Goal: Task Accomplishment & Management: Manage account settings

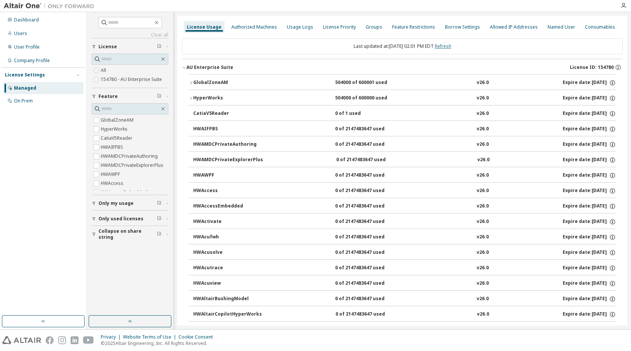
click at [451, 46] on link "Refresh" at bounding box center [442, 46] width 17 height 6
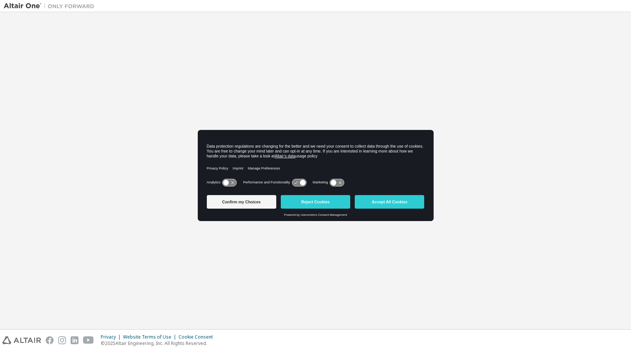
click at [378, 205] on button "Accept All Cookies" at bounding box center [388, 202] width 69 height 14
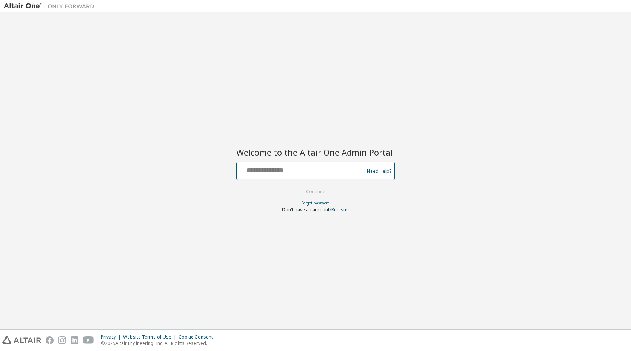
click at [330, 169] on input "text" at bounding box center [300, 169] width 123 height 11
type input "**********"
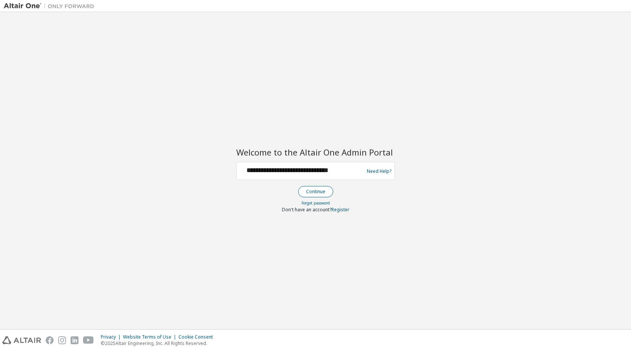
click at [320, 189] on button "Continue" at bounding box center [315, 191] width 35 height 11
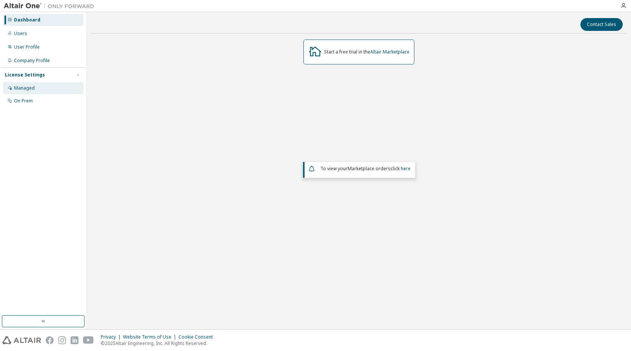
click at [25, 89] on div "Managed" at bounding box center [24, 88] width 21 height 6
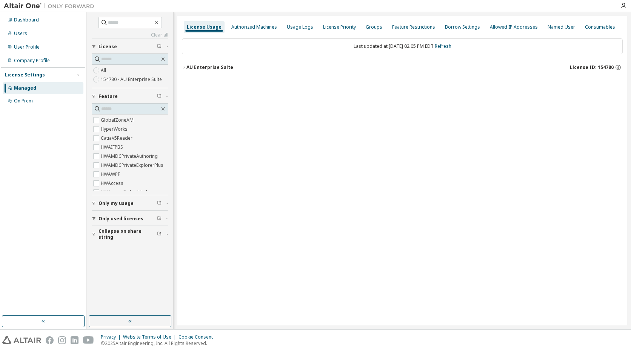
click at [184, 65] on icon "button" at bounding box center [184, 67] width 5 height 5
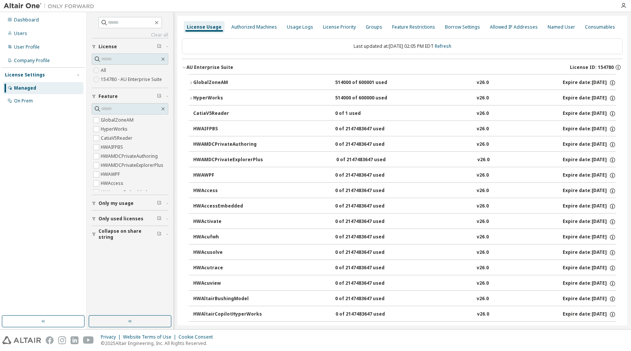
click at [190, 83] on icon "button" at bounding box center [191, 83] width 5 height 5
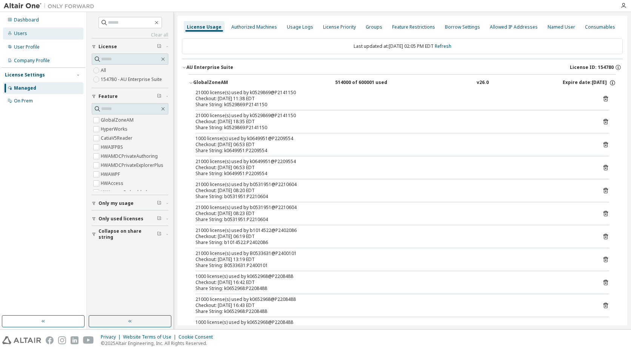
click at [18, 36] on div "Users" at bounding box center [20, 34] width 13 height 6
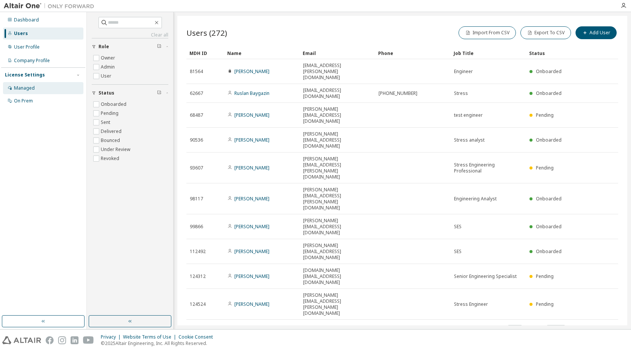
click at [25, 87] on div "Managed" at bounding box center [24, 88] width 21 height 6
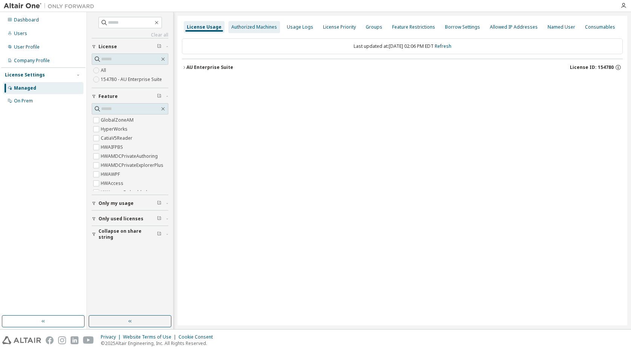
click at [255, 31] on div "Authorized Machines" at bounding box center [254, 27] width 52 height 12
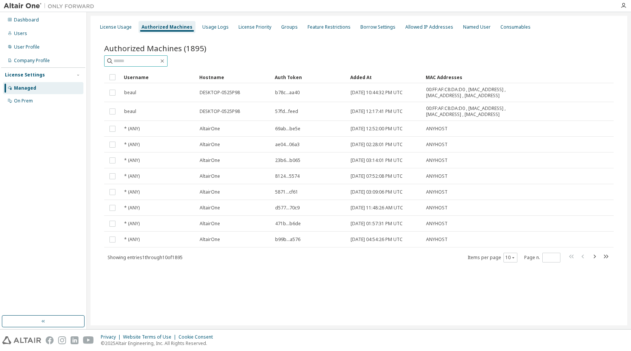
click at [157, 60] on input "text" at bounding box center [136, 61] width 45 height 8
type input "********"
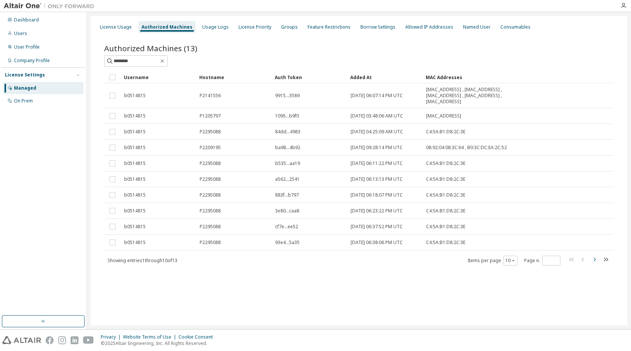
click at [594, 259] on icon "button" at bounding box center [593, 259] width 9 height 9
type input "*"
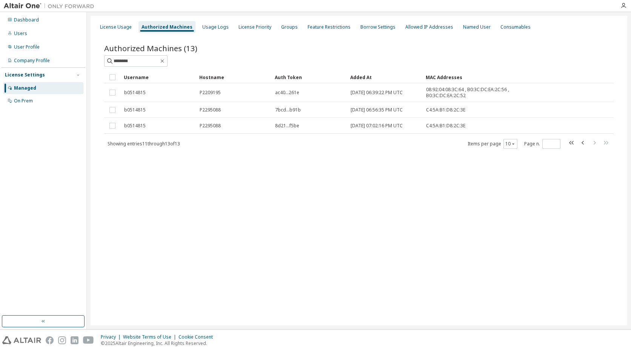
click at [414, 257] on div "License Usage Authorized Machines Usage Logs License Priority Groups Feature Re…" at bounding box center [359, 171] width 536 height 310
click at [109, 25] on div "License Usage" at bounding box center [116, 27] width 32 height 6
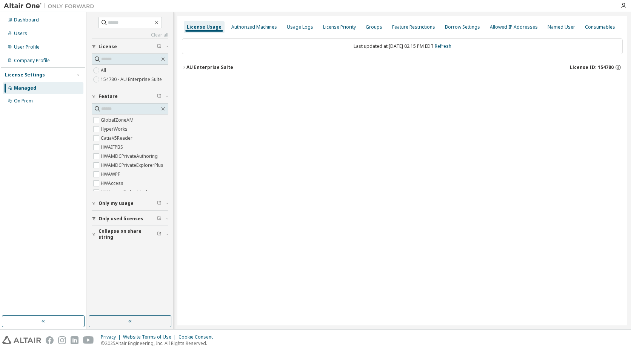
click at [183, 68] on icon "button" at bounding box center [184, 67] width 5 height 5
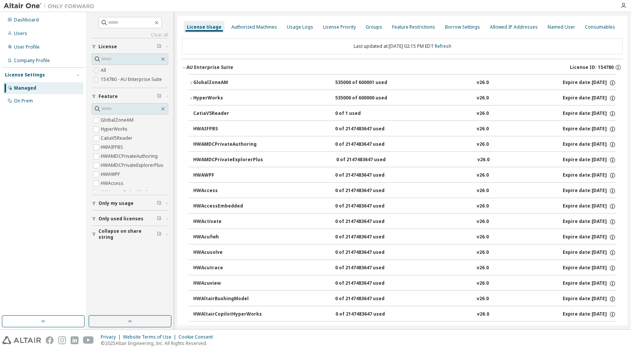
click at [190, 83] on icon "button" at bounding box center [191, 83] width 5 height 5
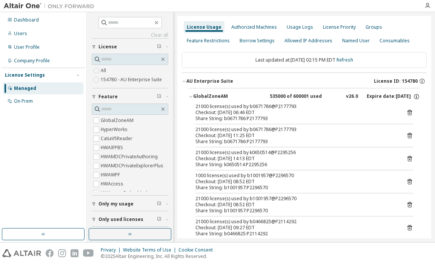
click at [308, 256] on div "Privacy Website Terms of Use Cookie Consent © 2025 Altair Engineering, Inc. All…" at bounding box center [217, 252] width 435 height 21
click at [297, 256] on div "Privacy Website Terms of Use Cookie Consent © 2025 Altair Engineering, Inc. All…" at bounding box center [217, 252] width 435 height 21
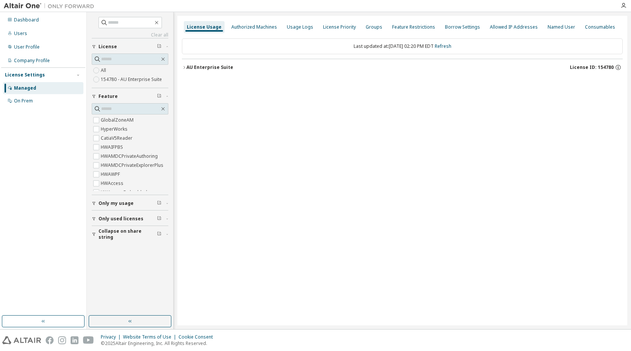
click at [184, 64] on button "AU Enterprise Suite License ID: 154780" at bounding box center [402, 67] width 440 height 17
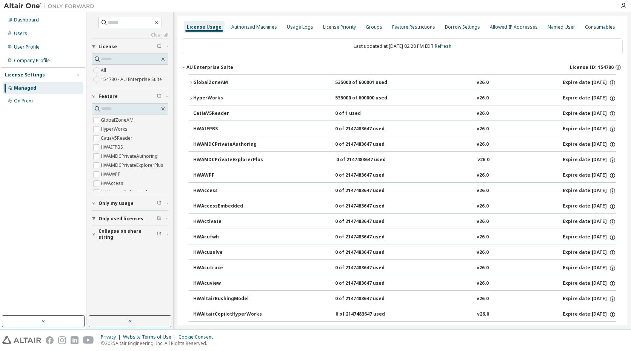
click at [191, 82] on icon "button" at bounding box center [191, 83] width 5 height 5
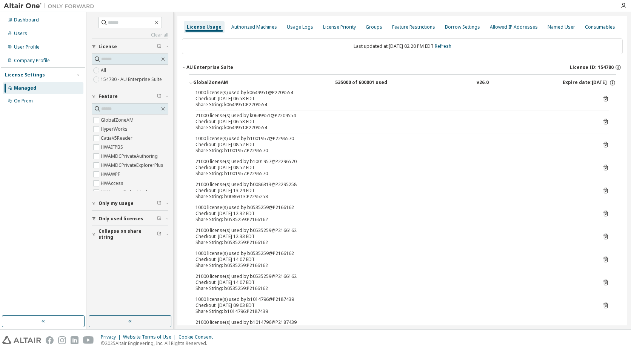
click at [191, 81] on icon "button" at bounding box center [191, 83] width 5 height 5
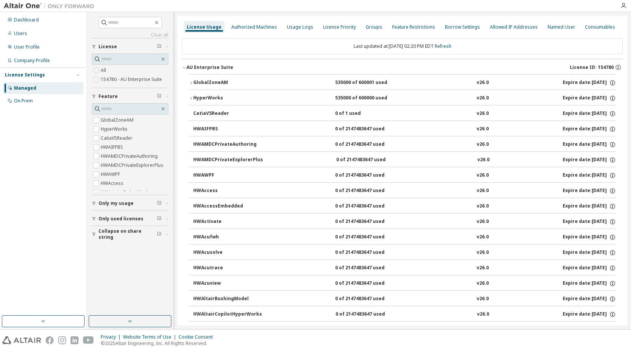
click at [434, 44] on div "Last updated at: Tue 2025-10-07 02:20 PM EDT Refresh" at bounding box center [402, 46] width 440 height 16
click at [21, 32] on div "Users" at bounding box center [20, 34] width 13 height 6
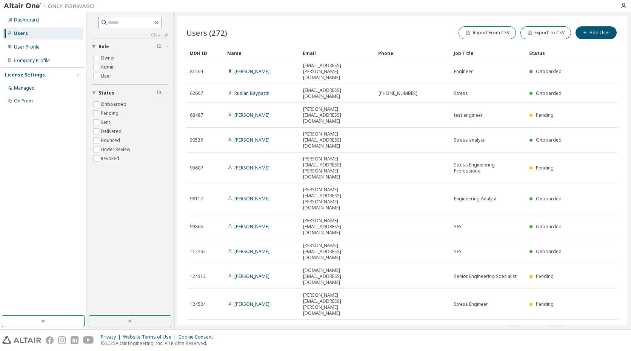
click at [114, 26] on input "text" at bounding box center [130, 23] width 45 height 8
type input "*****"
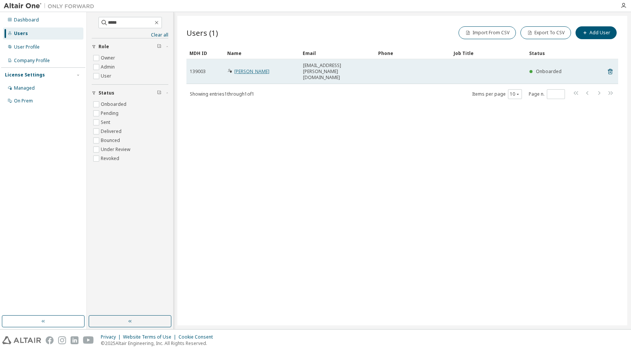
click at [246, 68] on link "[PERSON_NAME]" at bounding box center [251, 71] width 35 height 6
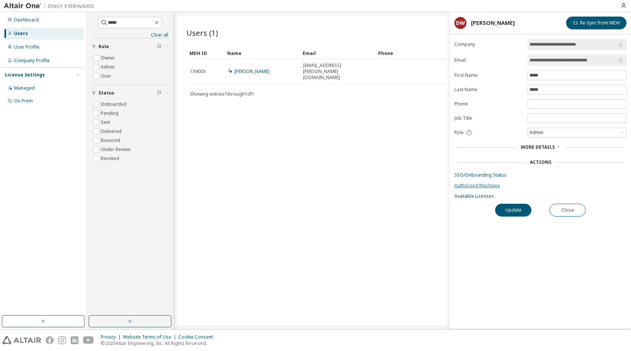
click at [434, 186] on link "Authorized Machines" at bounding box center [540, 186] width 172 height 6
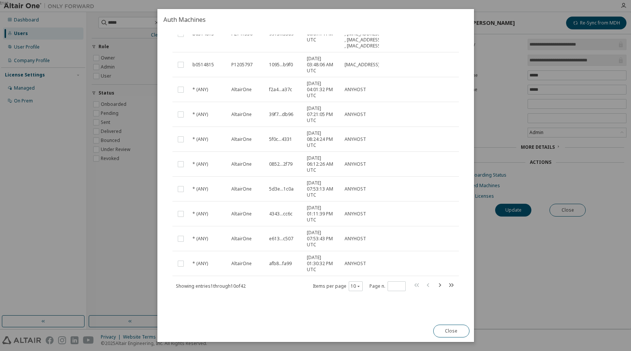
scroll to position [94, 0]
click at [434, 263] on icon "button" at bounding box center [438, 285] width 9 height 9
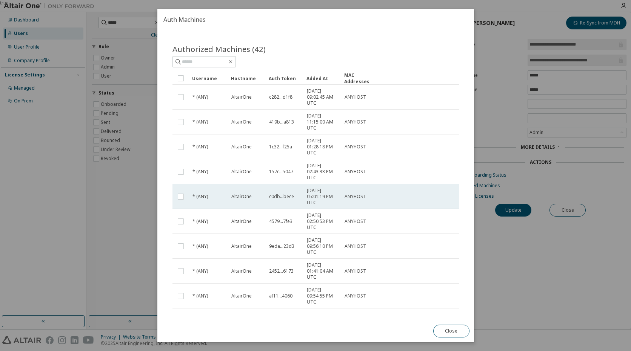
scroll to position [57, 0]
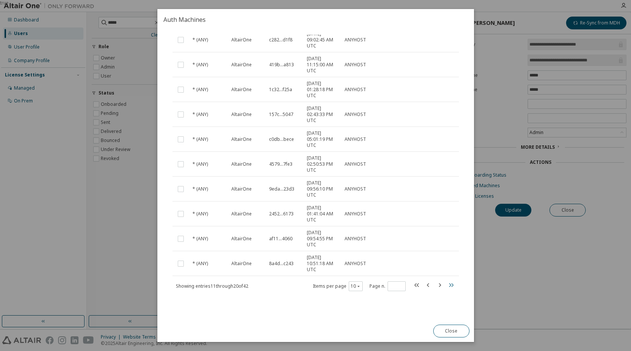
click at [434, 263] on icon "button" at bounding box center [450, 285] width 9 height 9
type input "*"
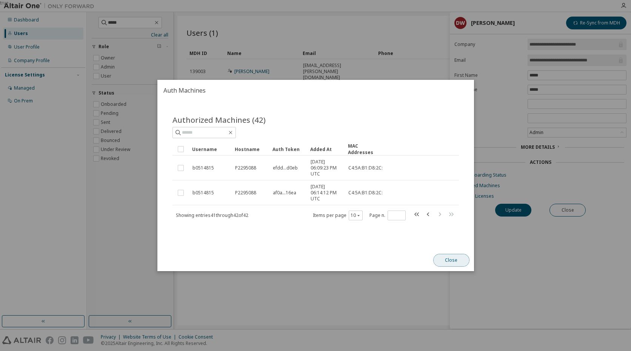
click at [434, 259] on button "Close" at bounding box center [451, 260] width 36 height 13
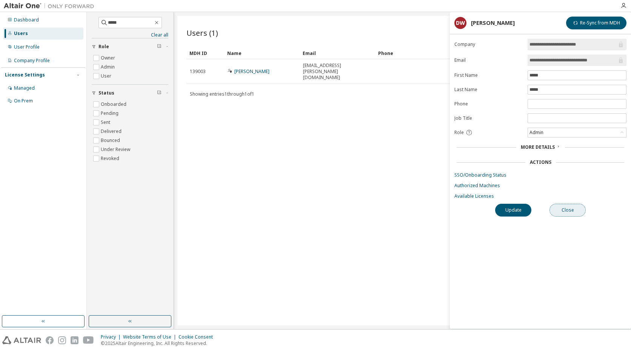
click at [434, 213] on button "Close" at bounding box center [567, 210] width 36 height 13
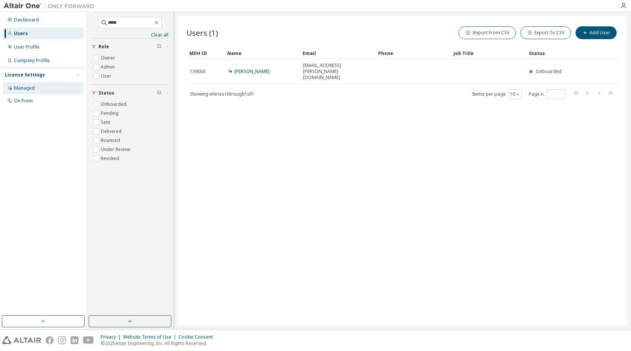
click at [26, 94] on div "Managed" at bounding box center [43, 88] width 80 height 12
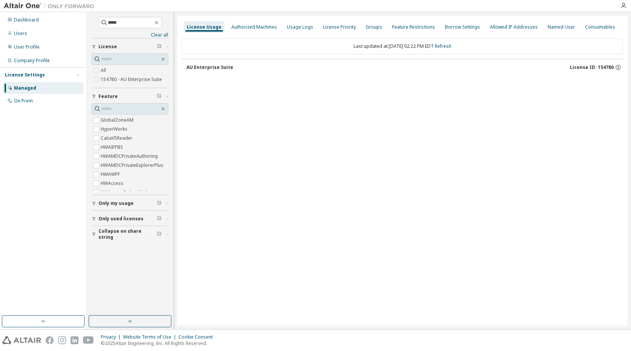
click at [213, 69] on div "AU Enterprise Suite" at bounding box center [209, 67] width 47 height 6
click at [434, 47] on link "Refresh" at bounding box center [442, 46] width 17 height 6
click at [249, 70] on div "AU Enterprise Suite License ID: 154780" at bounding box center [404, 67] width 436 height 7
click at [185, 69] on div "AU Enterprise Suite License ID: 154780" at bounding box center [402, 66] width 440 height 15
drag, startPoint x: 184, startPoint y: 66, endPoint x: 207, endPoint y: 66, distance: 23.4
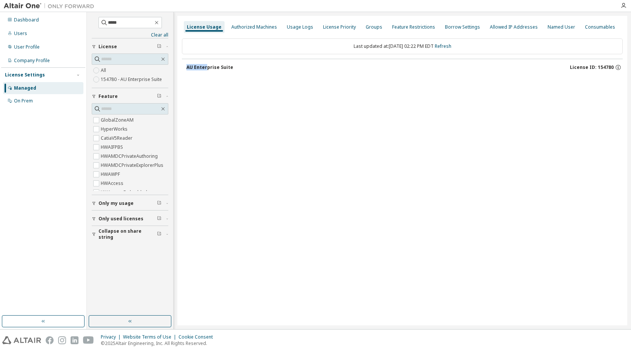
click at [207, 66] on div "AU Enterprise Suite License ID: 154780" at bounding box center [402, 66] width 440 height 15
drag, startPoint x: 207, startPoint y: 66, endPoint x: 228, endPoint y: 72, distance: 21.0
click at [227, 71] on button "AU Enterprise Suite License ID: 154780" at bounding box center [404, 67] width 436 height 17
click at [302, 127] on div "License Usage Authorized Machines Usage Logs License Priority Groups Feature Re…" at bounding box center [401, 171] width 449 height 310
click at [183, 67] on icon "button" at bounding box center [184, 67] width 5 height 5
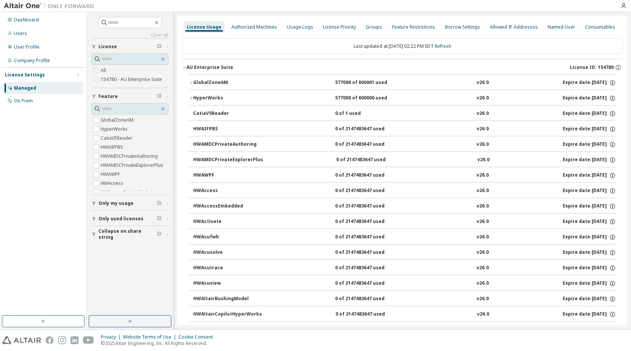
click at [191, 82] on icon "button" at bounding box center [191, 83] width 5 height 5
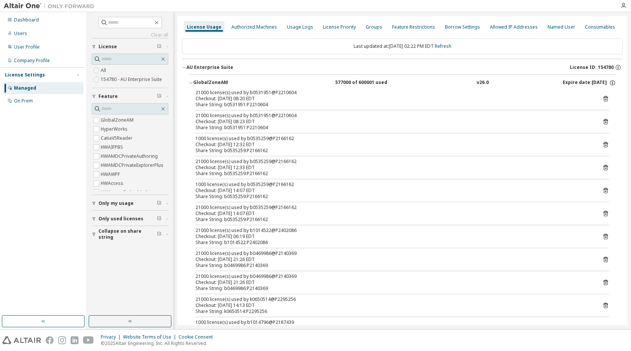
click at [190, 82] on icon "button" at bounding box center [191, 83] width 5 height 5
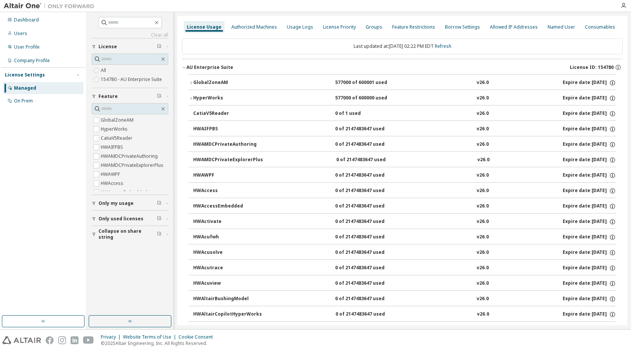
click at [182, 66] on icon "button" at bounding box center [184, 67] width 5 height 5
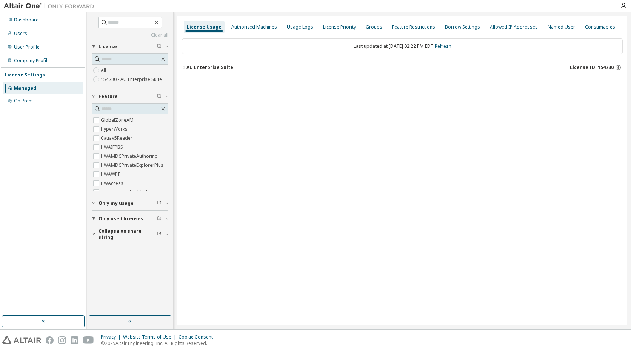
click at [185, 67] on icon "button" at bounding box center [184, 67] width 5 height 5
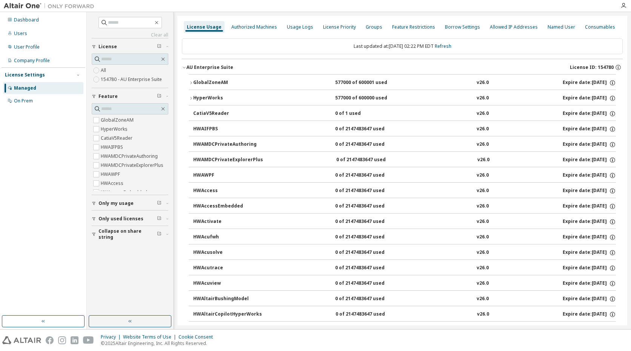
click at [47, 243] on div "Dashboard Users User Profile Company Profile License Settings Managed On Prem" at bounding box center [43, 164] width 84 height 302
click at [51, 197] on div "Dashboard Users User Profile Company Profile License Settings Managed On Prem" at bounding box center [43, 164] width 84 height 302
click at [259, 26] on div "Authorized Machines" at bounding box center [254, 27] width 46 height 6
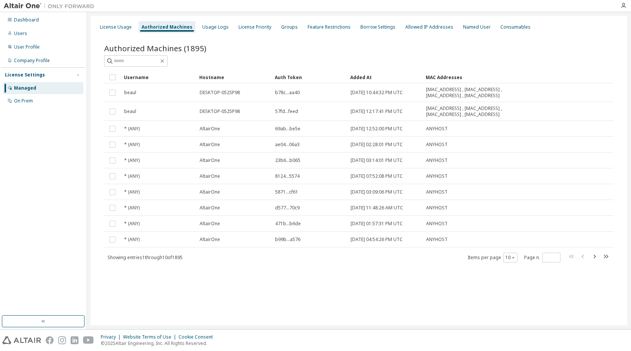
click at [247, 52] on div "Authorized Machines (1895)" at bounding box center [358, 48] width 509 height 11
click at [28, 50] on div "User Profile" at bounding box center [43, 47] width 80 height 12
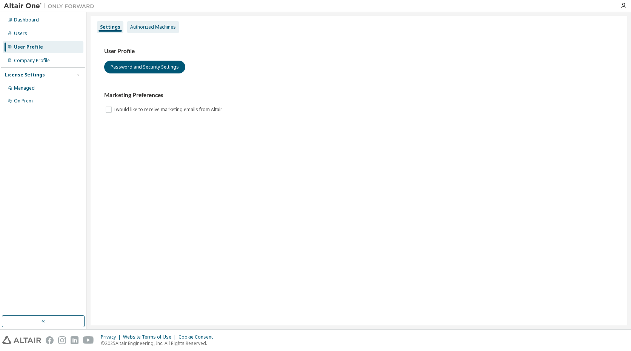
click at [152, 27] on div "Authorized Machines" at bounding box center [153, 27] width 46 height 6
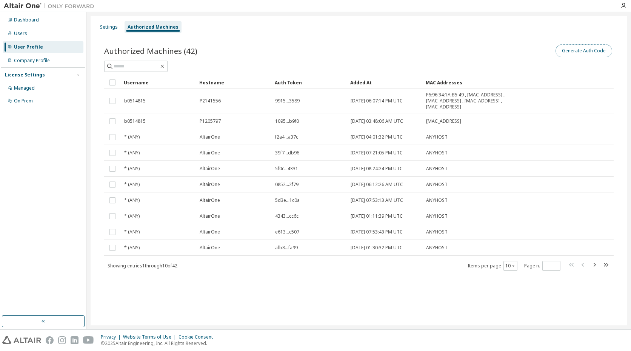
click at [592, 54] on button "Generate Auth Code" at bounding box center [583, 50] width 57 height 13
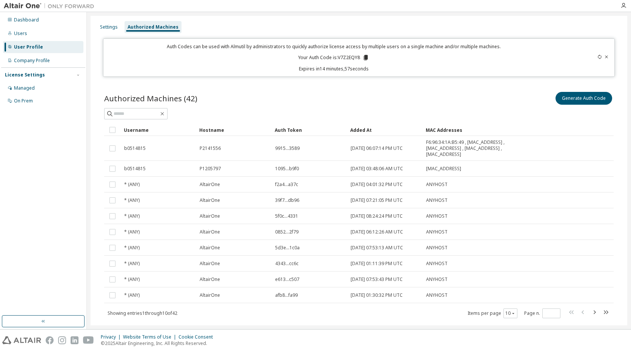
click at [342, 56] on p "Your Auth Code is: V7Z2EQY8" at bounding box center [333, 57] width 71 height 7
copy p "V7Z2EQY8"
click at [31, 86] on div "Managed" at bounding box center [24, 88] width 21 height 6
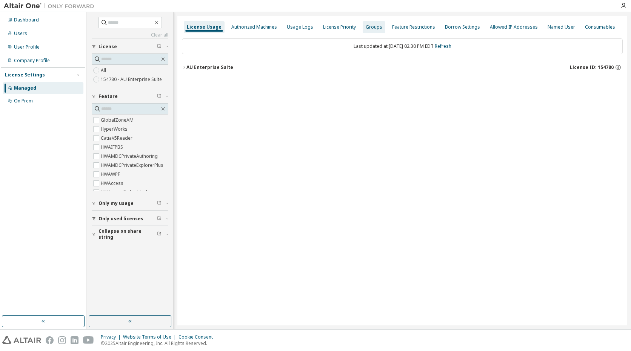
click at [365, 26] on div "Groups" at bounding box center [373, 27] width 17 height 6
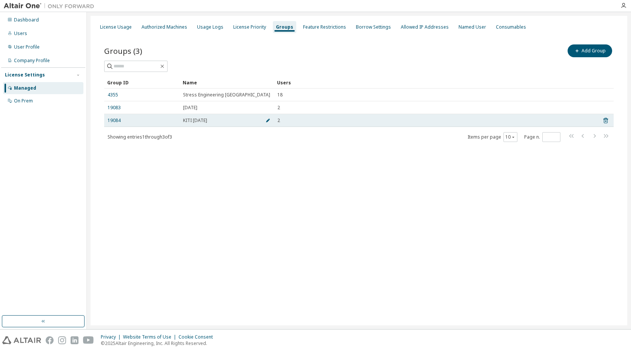
click at [268, 120] on icon "button" at bounding box center [268, 121] width 4 height 4
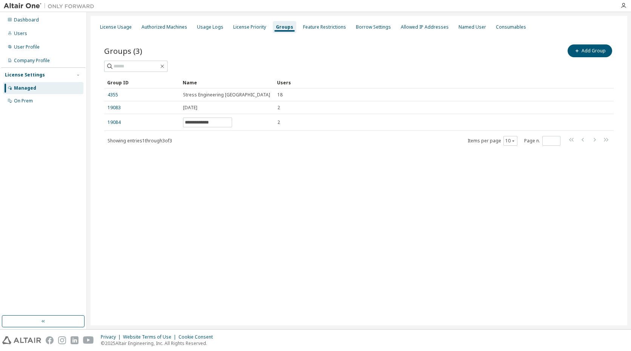
click at [321, 160] on div "**********" at bounding box center [358, 100] width 527 height 132
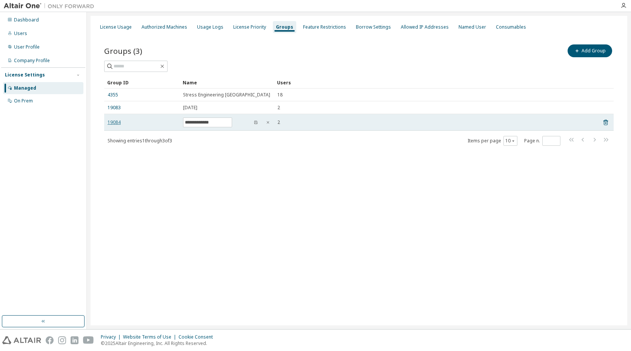
click at [117, 120] on link "19084" at bounding box center [113, 123] width 13 height 6
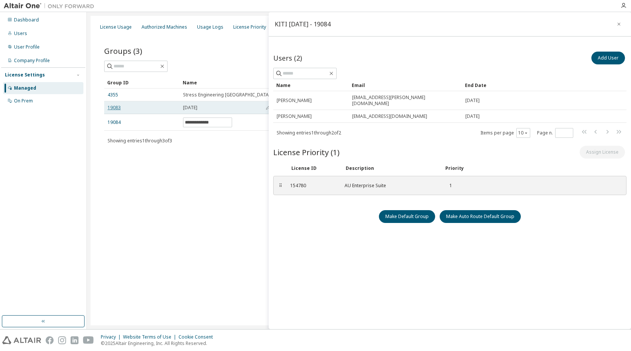
click at [116, 105] on link "19083" at bounding box center [113, 108] width 13 height 6
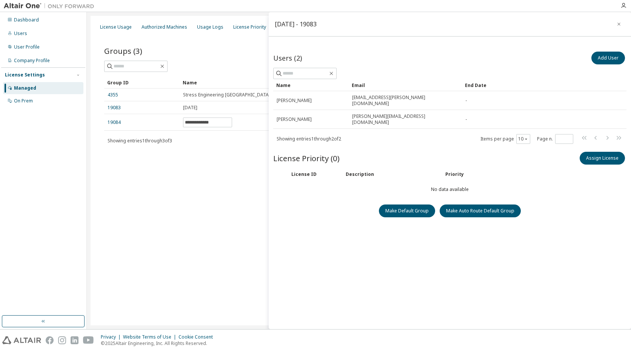
click at [616, 25] on icon "button" at bounding box center [618, 24] width 5 height 6
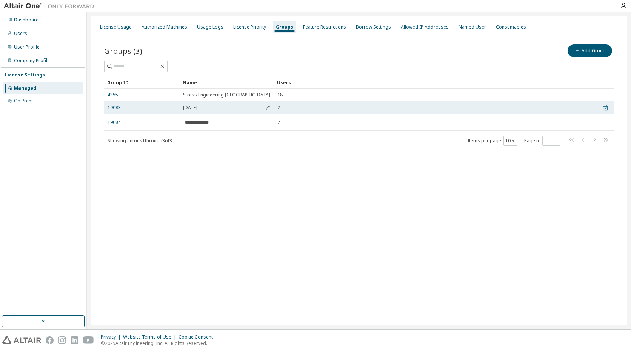
click at [605, 107] on icon at bounding box center [605, 108] width 5 height 6
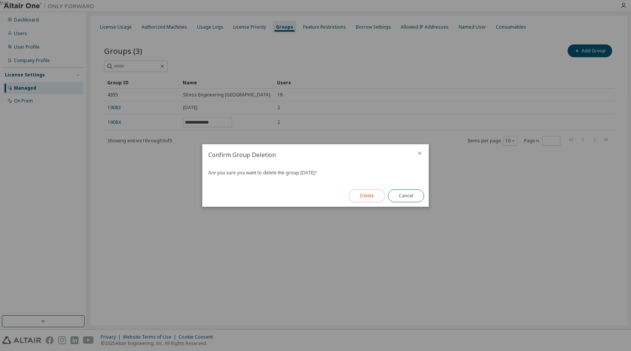
click at [364, 198] on button "Delete" at bounding box center [366, 196] width 36 height 13
click at [407, 197] on button "Close" at bounding box center [406, 196] width 36 height 13
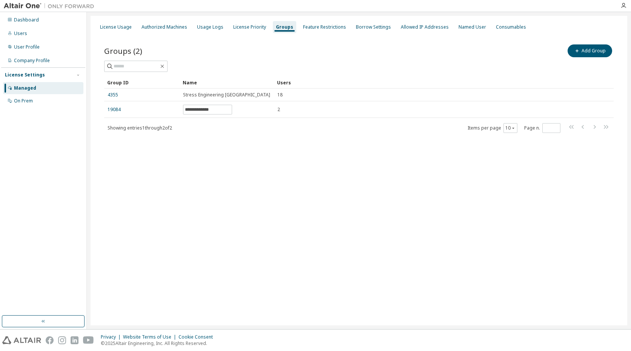
click at [213, 131] on div "Showing entries 1 through 2 of 2 Items per page 10 Page n. *" at bounding box center [358, 128] width 509 height 11
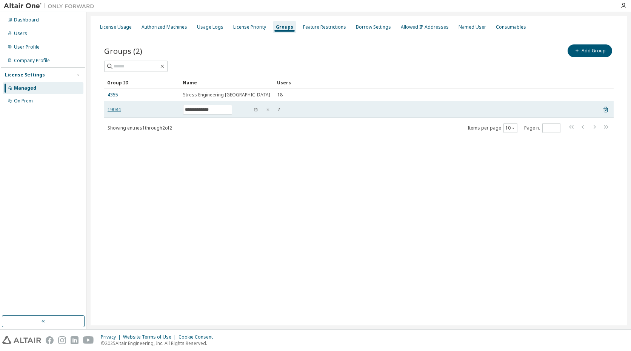
click at [117, 111] on link "19084" at bounding box center [113, 110] width 13 height 6
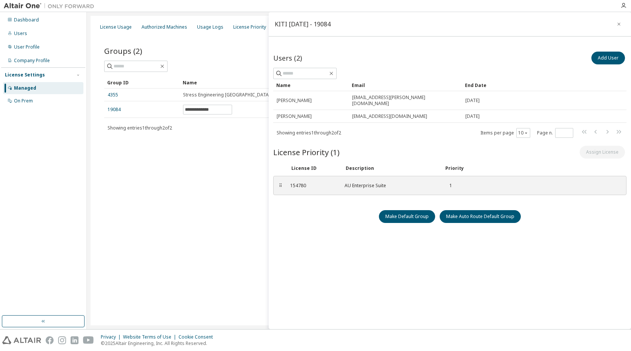
click at [204, 162] on div "**********" at bounding box center [359, 171] width 536 height 310
click at [179, 198] on div "**********" at bounding box center [359, 171] width 536 height 310
click at [617, 23] on icon "button" at bounding box center [618, 24] width 3 height 3
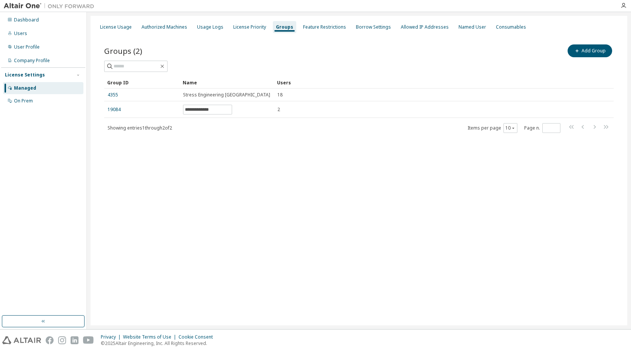
click at [249, 207] on div "**********" at bounding box center [359, 171] width 536 height 310
click at [591, 52] on button "Add Group" at bounding box center [589, 50] width 44 height 13
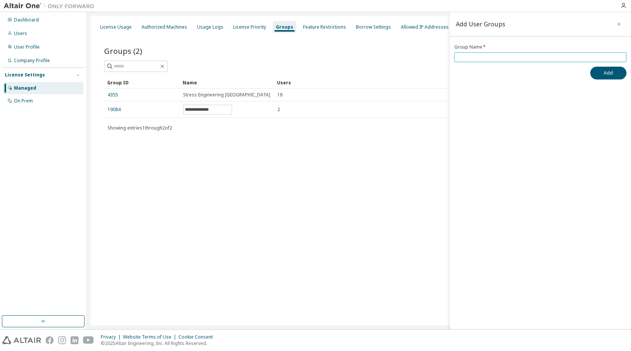
click at [560, 59] on input "text" at bounding box center [540, 57] width 168 height 6
type input "**********"
click at [607, 78] on button "Add" at bounding box center [608, 73] width 36 height 13
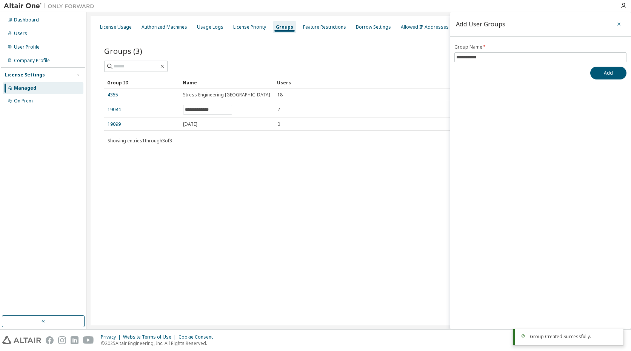
click at [617, 25] on icon "button" at bounding box center [618, 24] width 3 height 3
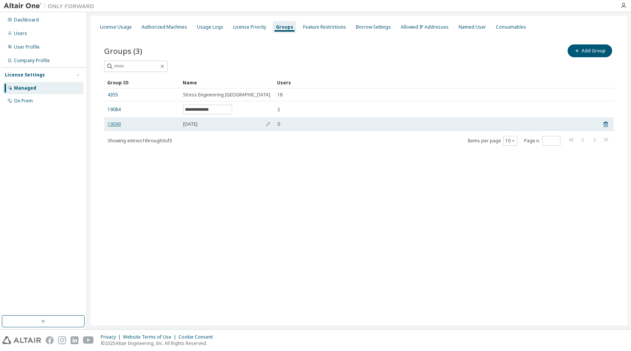
click at [117, 124] on link "19099" at bounding box center [113, 124] width 13 height 6
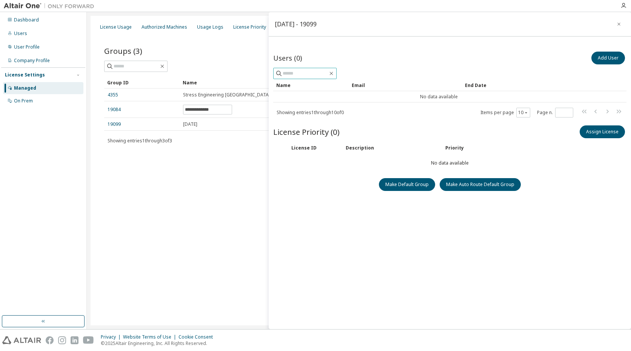
click at [309, 70] on input "text" at bounding box center [304, 74] width 45 height 8
type input "*****"
click at [334, 57] on div "Users (0) Add User" at bounding box center [449, 58] width 353 height 16
click at [325, 74] on input "*****" at bounding box center [304, 74] width 45 height 8
click at [610, 55] on button "Add User" at bounding box center [608, 58] width 34 height 13
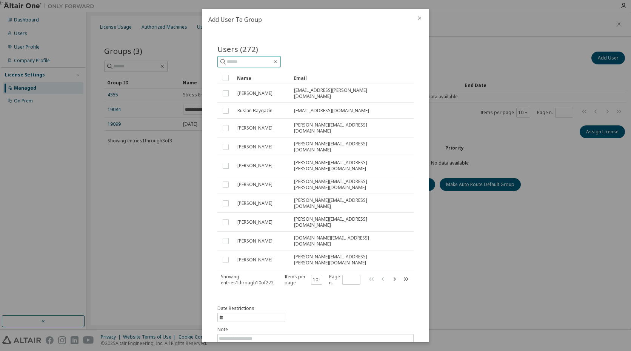
click at [254, 64] on input "text" at bounding box center [249, 62] width 45 height 8
type input "*****"
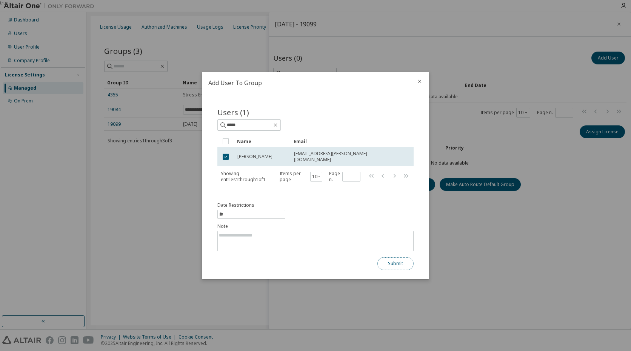
click at [411, 263] on button "Submit" at bounding box center [395, 264] width 36 height 13
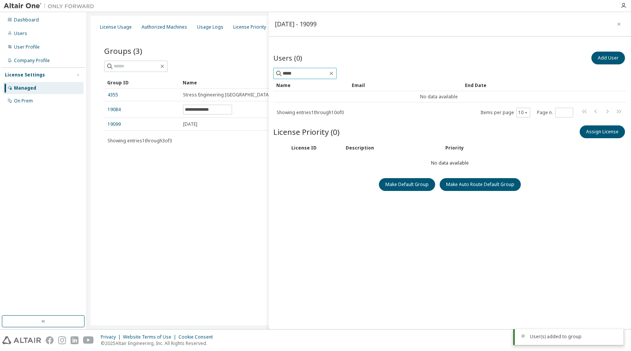
click at [303, 70] on input "*****" at bounding box center [304, 74] width 45 height 8
click at [612, 55] on button "Add User" at bounding box center [608, 58] width 34 height 13
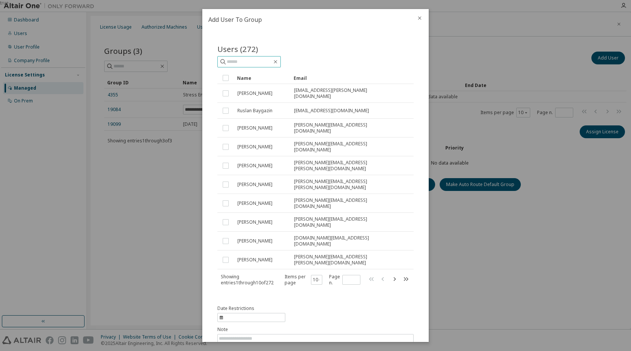
click at [255, 62] on input "text" at bounding box center [249, 62] width 45 height 8
type input "********"
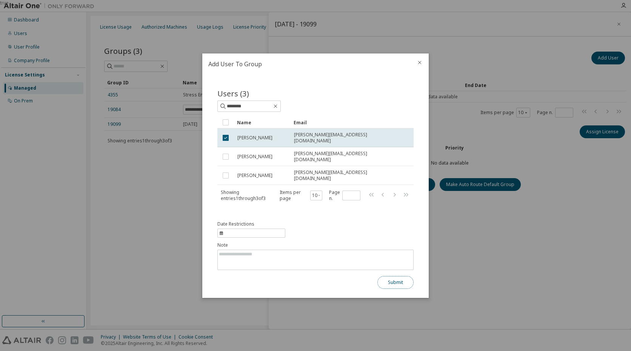
click at [393, 276] on button "Submit" at bounding box center [395, 282] width 36 height 13
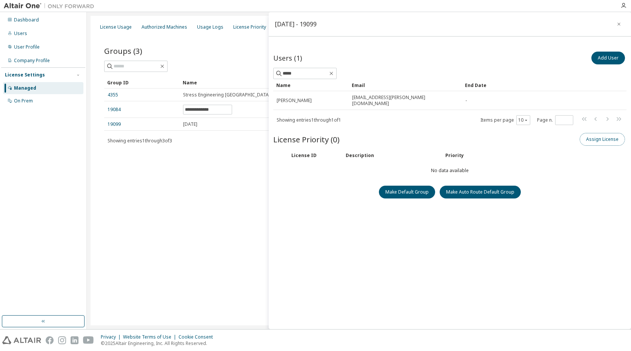
click at [612, 136] on button "Assign License" at bounding box center [601, 139] width 45 height 13
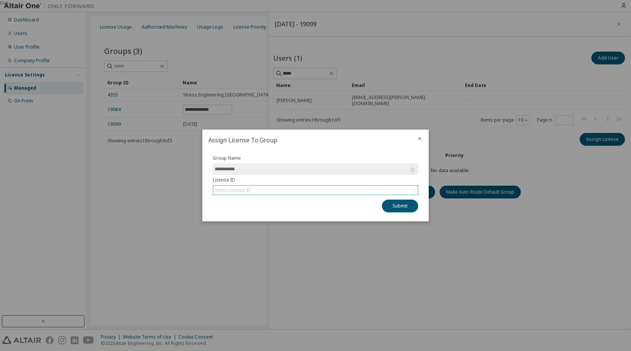
click at [279, 193] on div "Select License ID" at bounding box center [315, 190] width 204 height 9
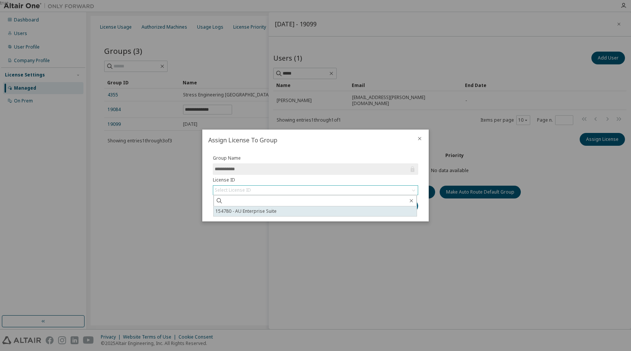
click at [256, 210] on li "154780 - AU Enterprise Suite" at bounding box center [314, 212] width 203 height 10
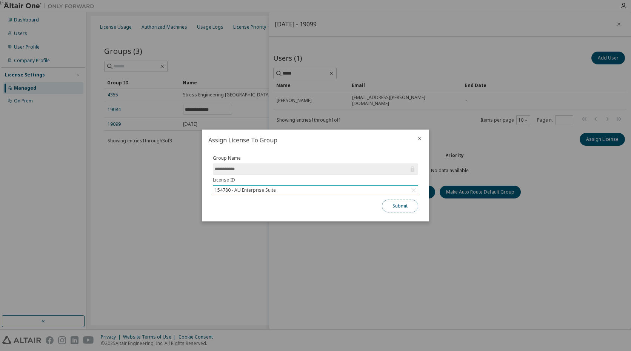
click at [388, 203] on button "Submit" at bounding box center [400, 206] width 36 height 13
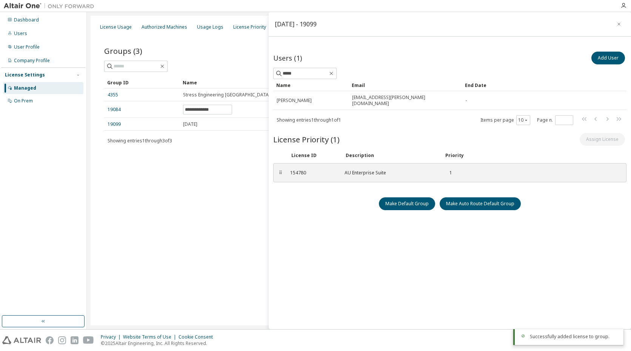
click at [190, 199] on div "**********" at bounding box center [359, 171] width 536 height 310
click at [616, 22] on icon "button" at bounding box center [618, 24] width 5 height 6
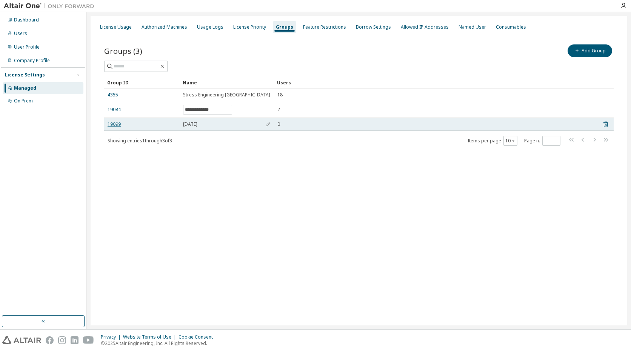
click at [112, 126] on link "19099" at bounding box center [113, 124] width 13 height 6
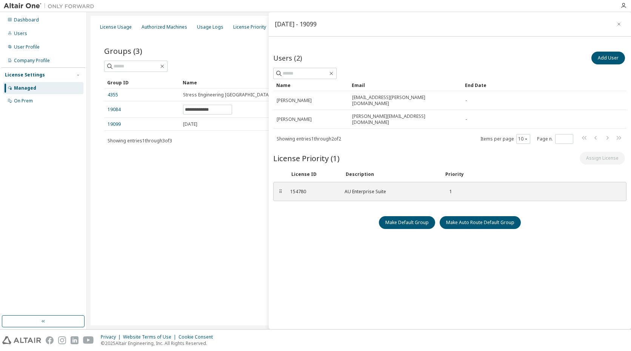
click at [196, 199] on div "**********" at bounding box center [359, 171] width 536 height 310
click at [355, 298] on div "Users (2) Add User Clear Load Save Save As Field Operator Value Select filter S…" at bounding box center [449, 190] width 353 height 281
click at [177, 201] on div "**********" at bounding box center [359, 171] width 536 height 310
click at [617, 23] on icon "button" at bounding box center [618, 24] width 5 height 6
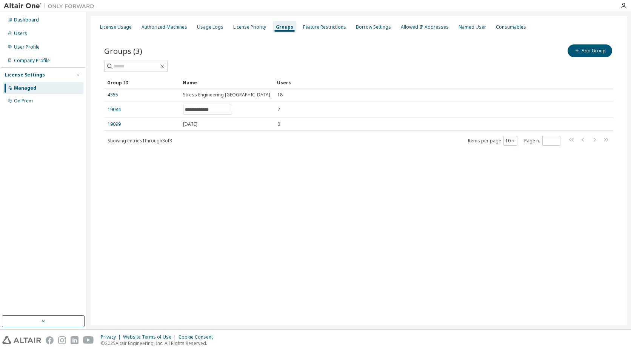
click at [331, 165] on div "**********" at bounding box center [358, 100] width 527 height 132
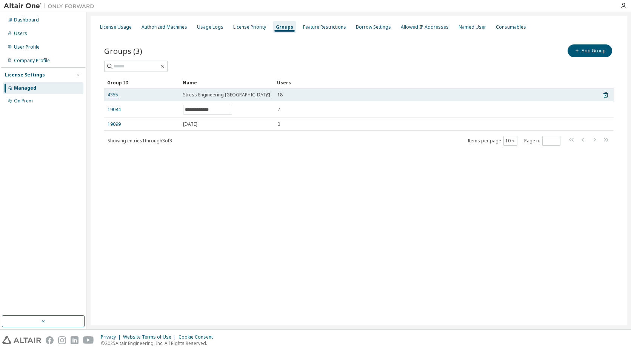
click at [115, 95] on link "4355" at bounding box center [112, 95] width 11 height 6
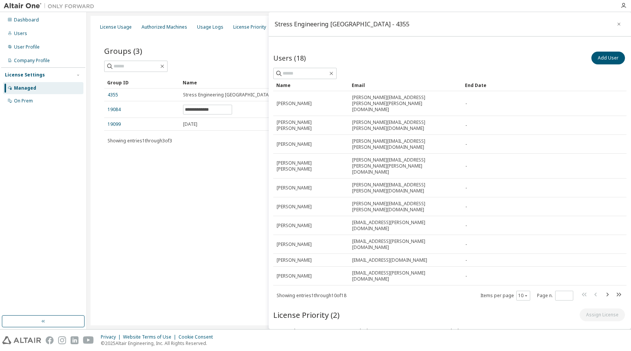
scroll to position [15, 0]
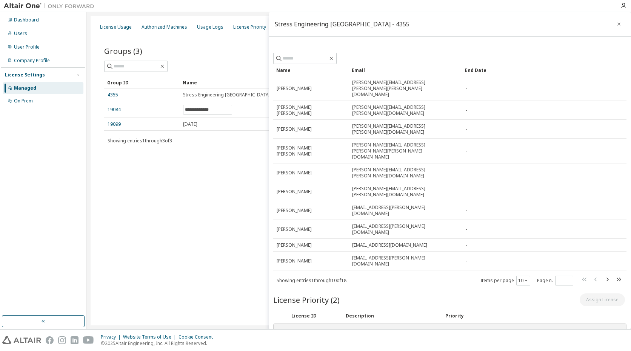
click at [171, 226] on div "**********" at bounding box center [359, 171] width 536 height 310
click at [616, 23] on icon "button" at bounding box center [618, 24] width 5 height 6
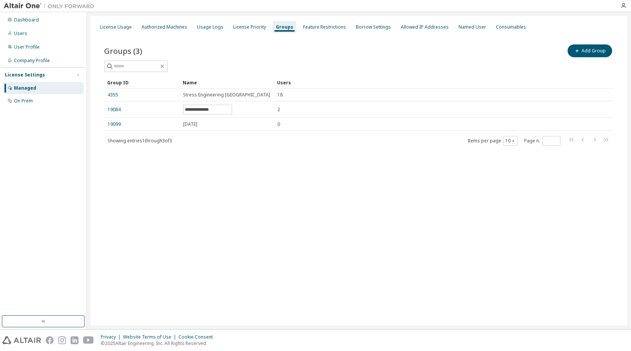
click at [229, 184] on div "**********" at bounding box center [359, 171] width 536 height 310
click at [234, 194] on div "**********" at bounding box center [359, 171] width 536 height 310
click at [121, 29] on div "License Usage" at bounding box center [116, 27] width 32 height 6
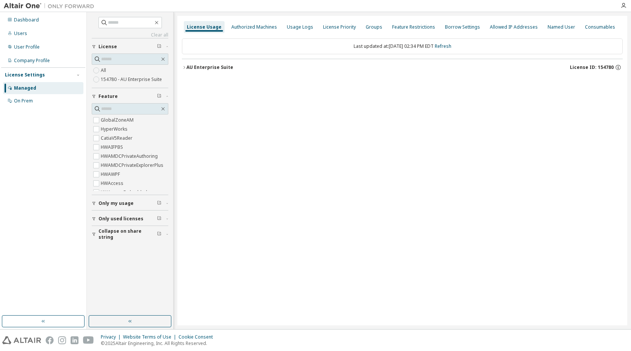
click at [185, 66] on icon "button" at bounding box center [184, 67] width 5 height 5
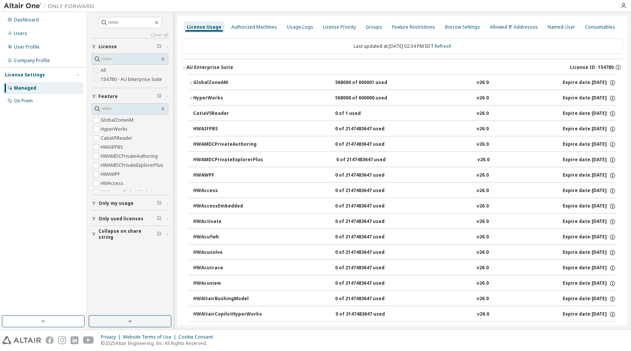
click at [184, 66] on icon "button" at bounding box center [184, 67] width 5 height 5
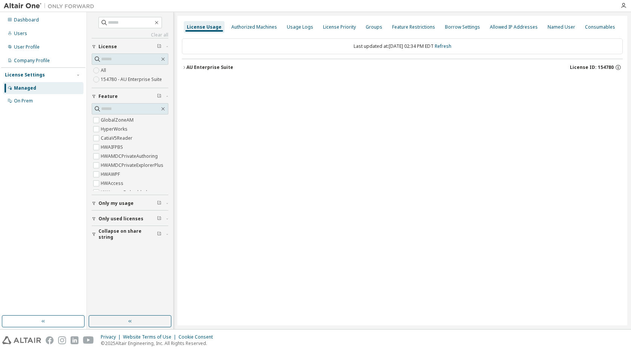
click at [214, 109] on div "License Usage Authorized Machines Usage Logs License Priority Groups Feature Re…" at bounding box center [401, 171] width 449 height 310
click at [23, 32] on div "Users" at bounding box center [20, 34] width 13 height 6
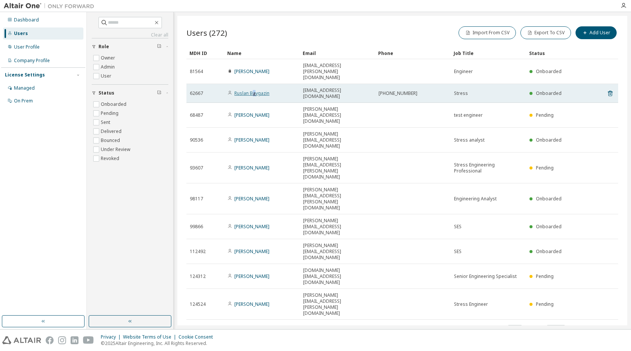
click at [254, 90] on link "Ruslan Baygazin" at bounding box center [251, 93] width 35 height 6
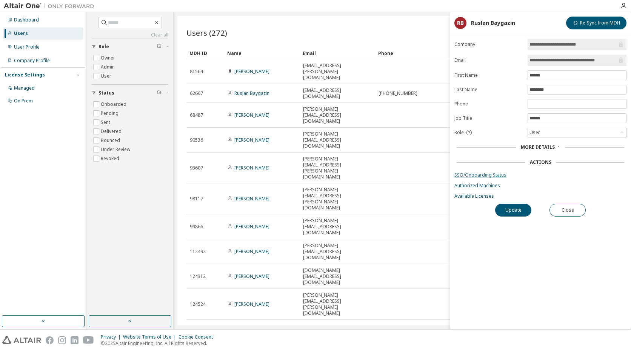
click at [485, 176] on link "SSO/Onboarding Status" at bounding box center [540, 175] width 172 height 6
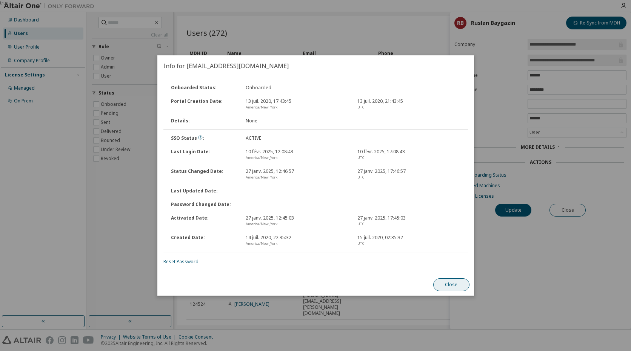
click at [450, 284] on button "Close" at bounding box center [451, 285] width 36 height 13
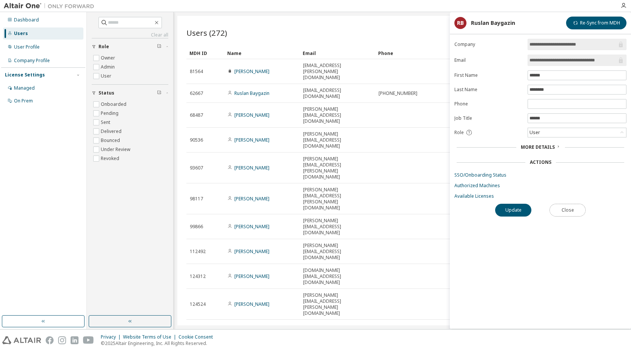
click at [575, 213] on button "Close" at bounding box center [567, 210] width 36 height 13
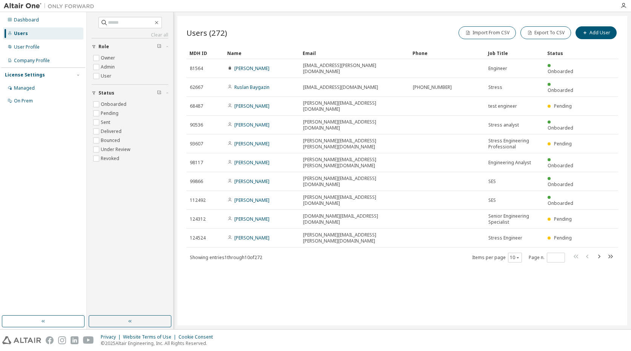
drag, startPoint x: 376, startPoint y: 54, endPoint x: 409, endPoint y: 53, distance: 32.8
click at [31, 89] on div "Managed" at bounding box center [24, 88] width 21 height 6
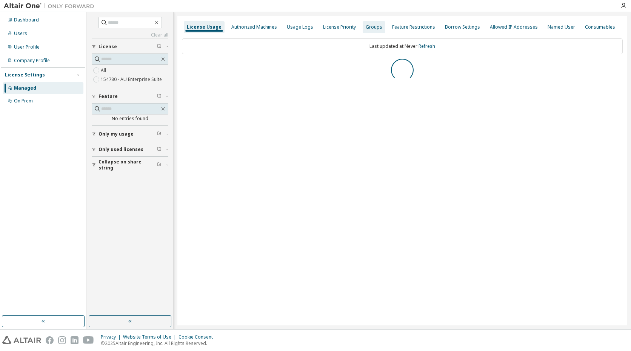
click at [370, 28] on div "Groups" at bounding box center [373, 27] width 17 height 6
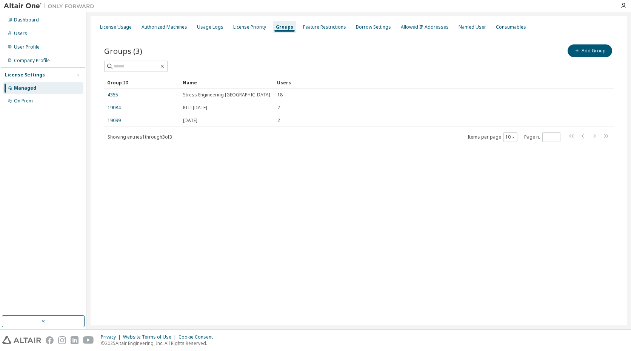
click at [272, 231] on div "License Usage Authorized Machines Usage Logs License Priority Groups Feature Re…" at bounding box center [359, 171] width 536 height 310
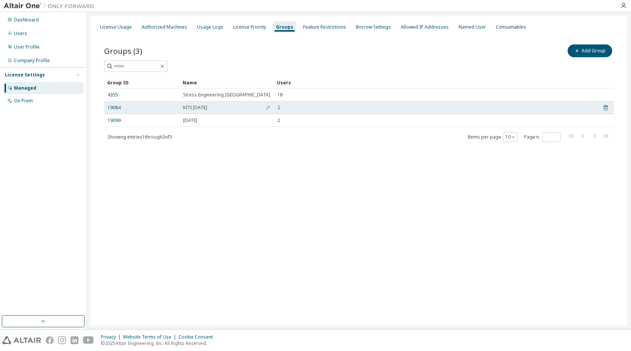
click at [606, 109] on icon at bounding box center [605, 108] width 2 height 2
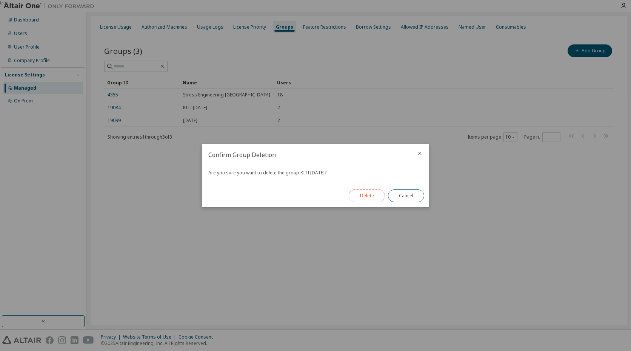
click at [368, 198] on button "Delete" at bounding box center [366, 196] width 36 height 13
click at [400, 194] on button "Close" at bounding box center [406, 196] width 36 height 13
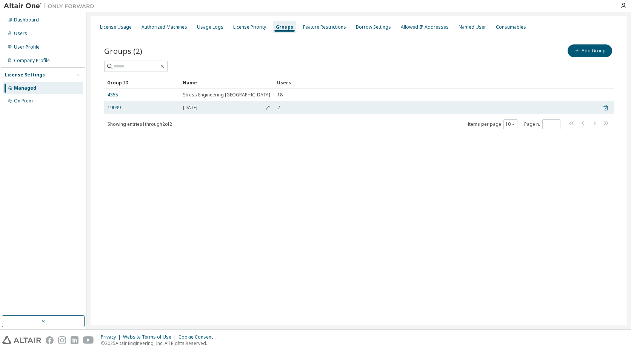
click at [605, 108] on icon at bounding box center [605, 108] width 2 height 2
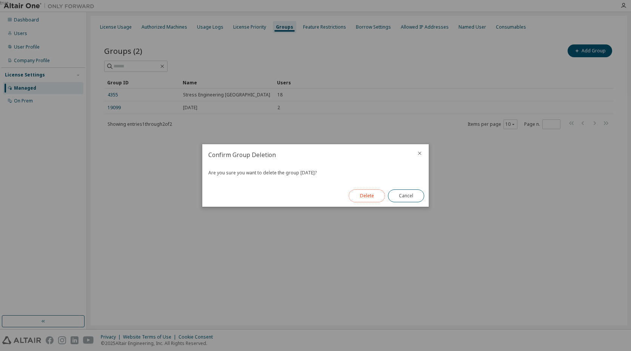
click at [373, 197] on button "Delete" at bounding box center [366, 196] width 36 height 13
click at [404, 197] on button "Close" at bounding box center [406, 196] width 36 height 13
